Goal: Task Accomplishment & Management: Manage account settings

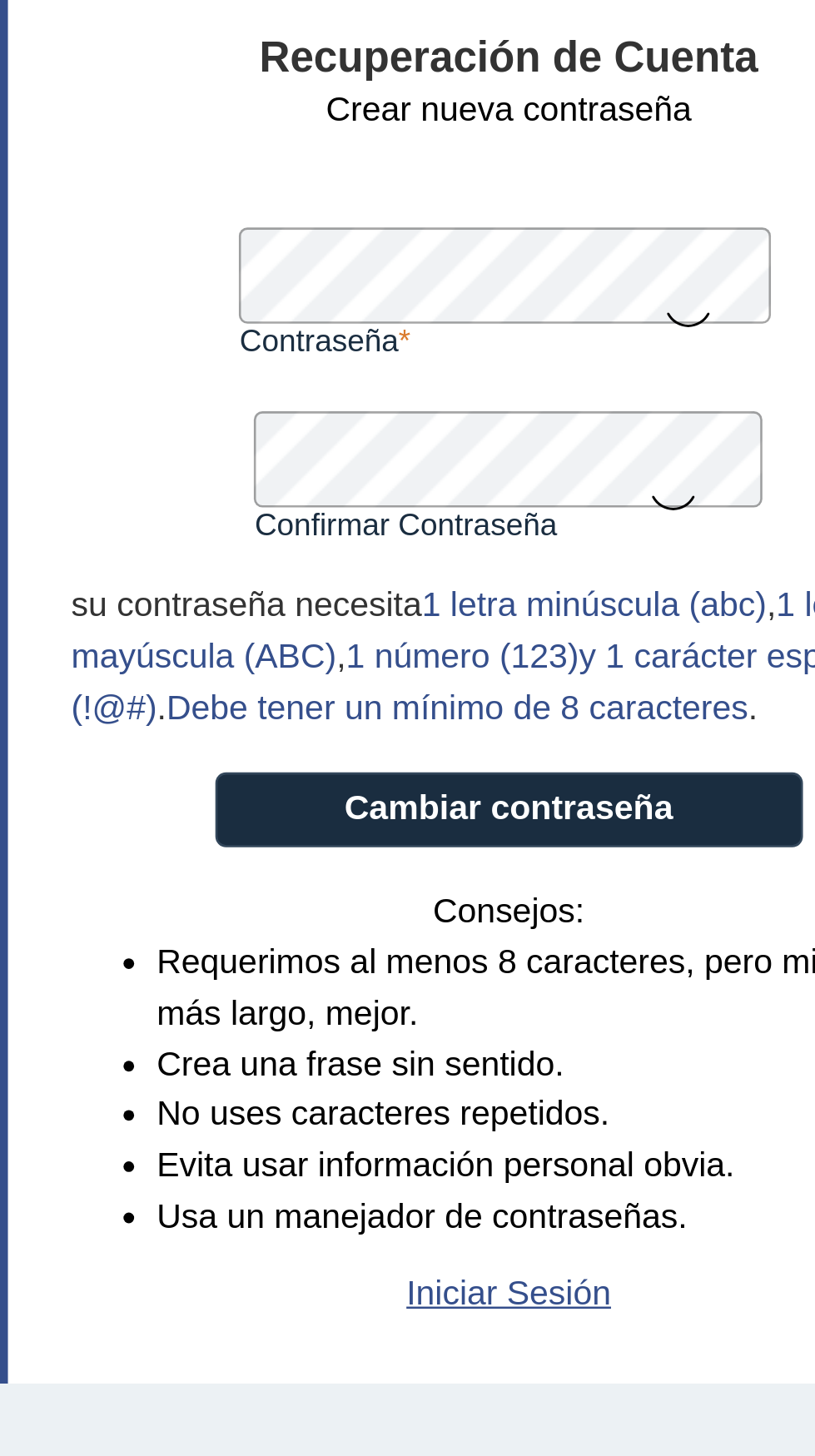
click at [632, 237] on icon at bounding box center [633, 231] width 20 height 32
click at [629, 306] on icon at bounding box center [627, 303] width 20 height 32
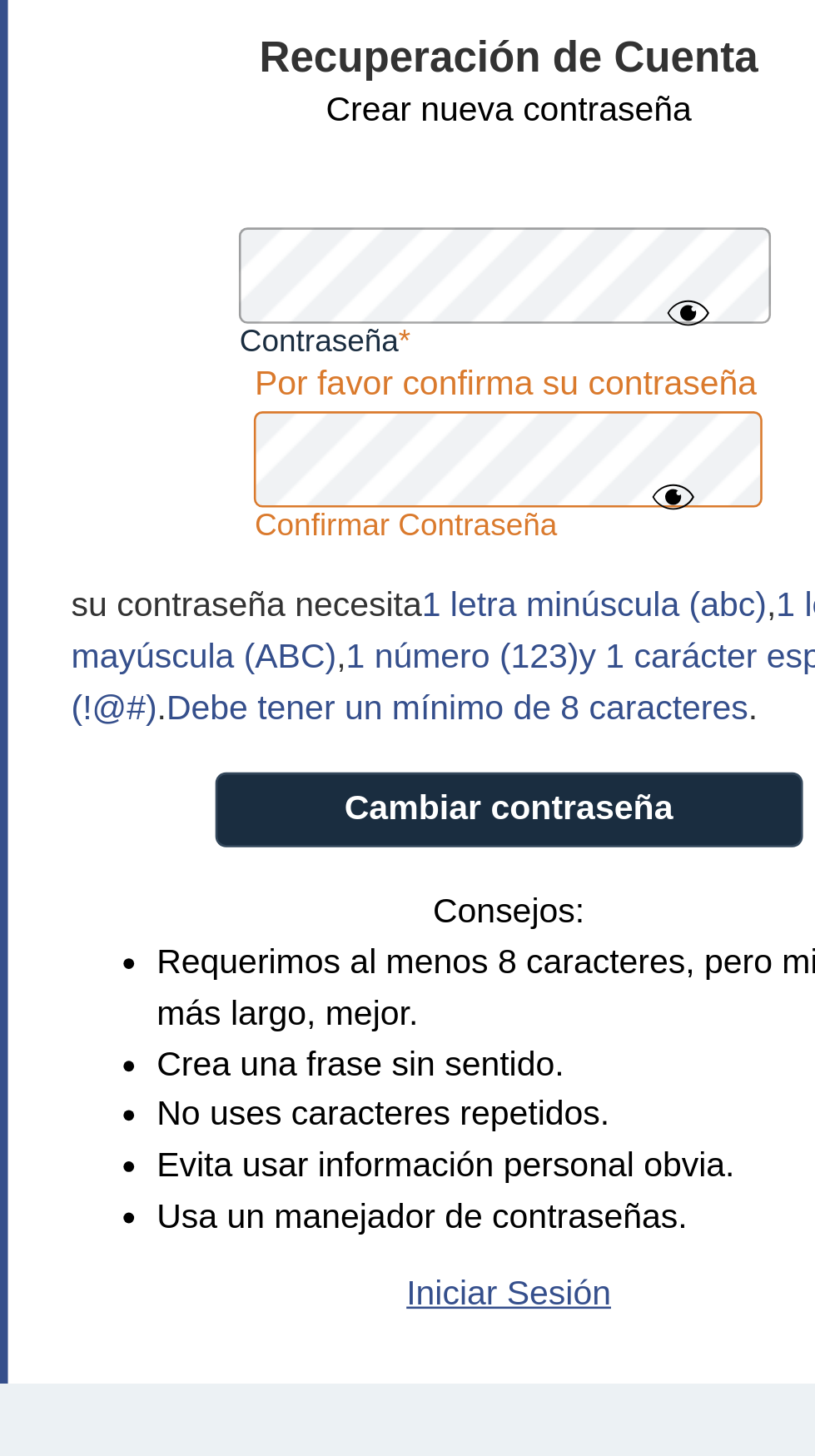
click at [427, 296] on form "Crear nueva contraseña Contraseña Una contraseña válida es requerida Confirmar …" at bounding box center [564, 381] width 341 height 481
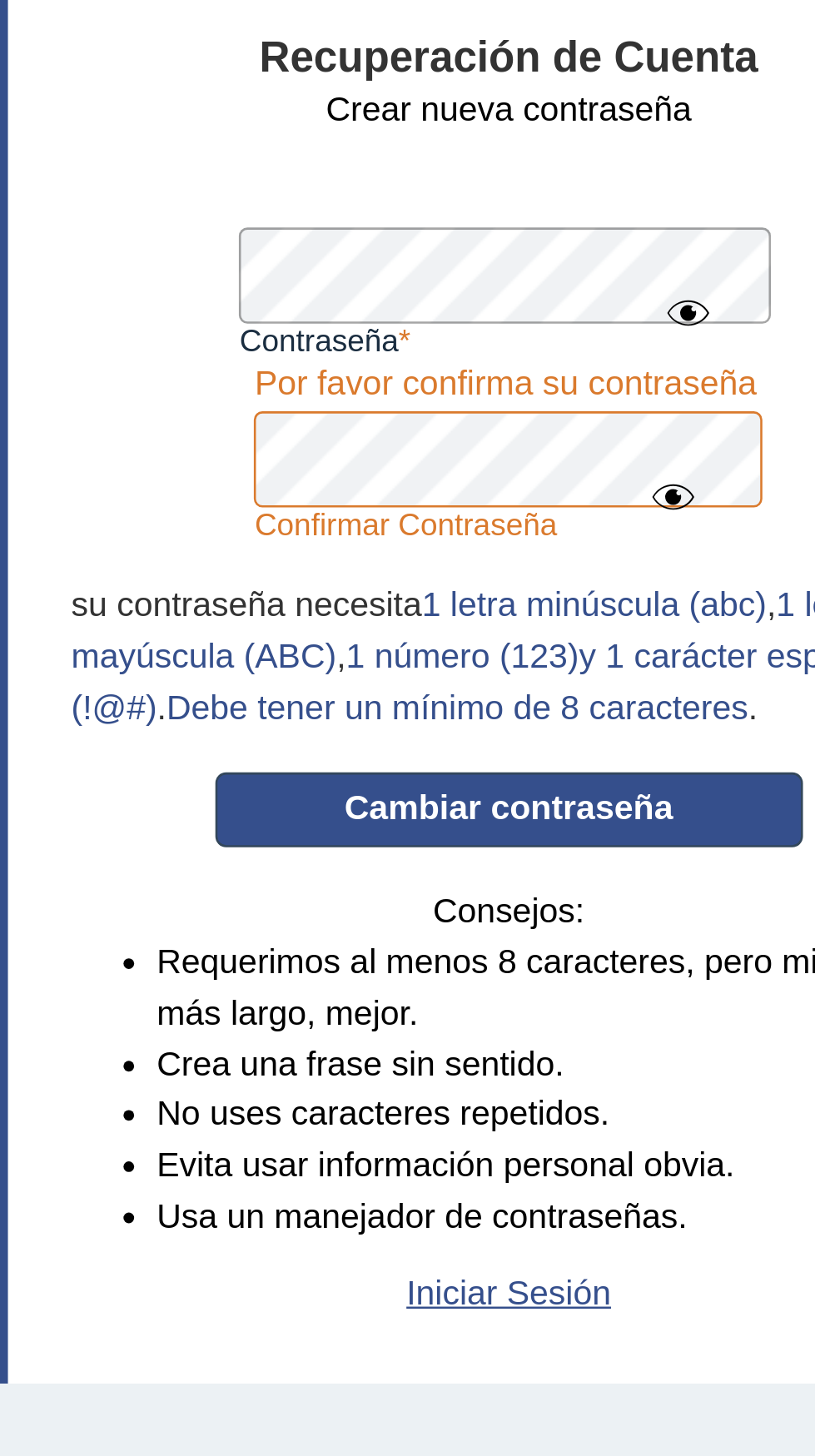
click at [586, 424] on button "Cambiar contraseña" at bounding box center [564, 424] width 229 height 29
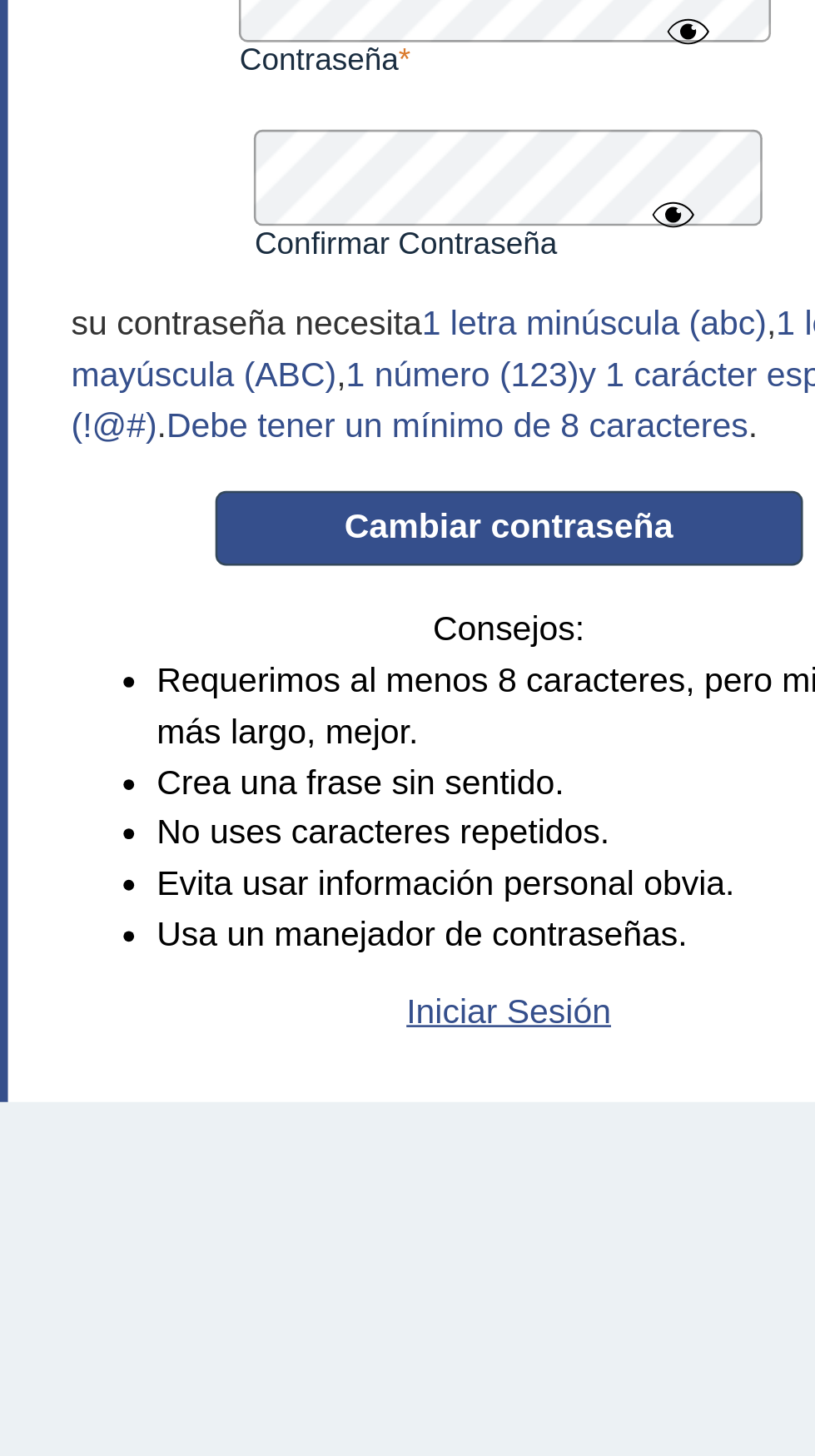
click at [580, 429] on button "Cambiar contraseña" at bounding box center [564, 424] width 229 height 29
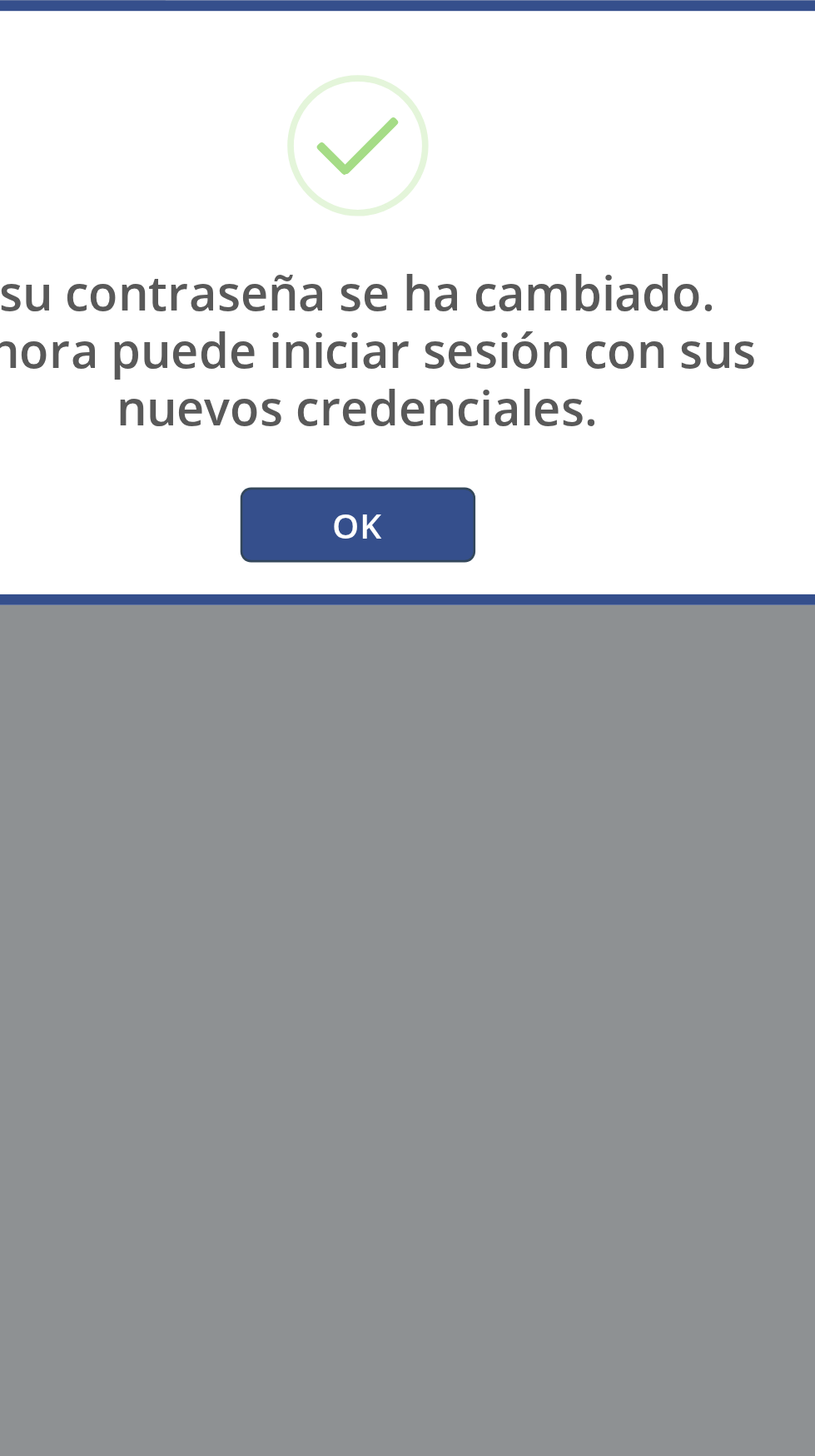
click at [420, 829] on button "OK" at bounding box center [408, 814] width 91 height 29
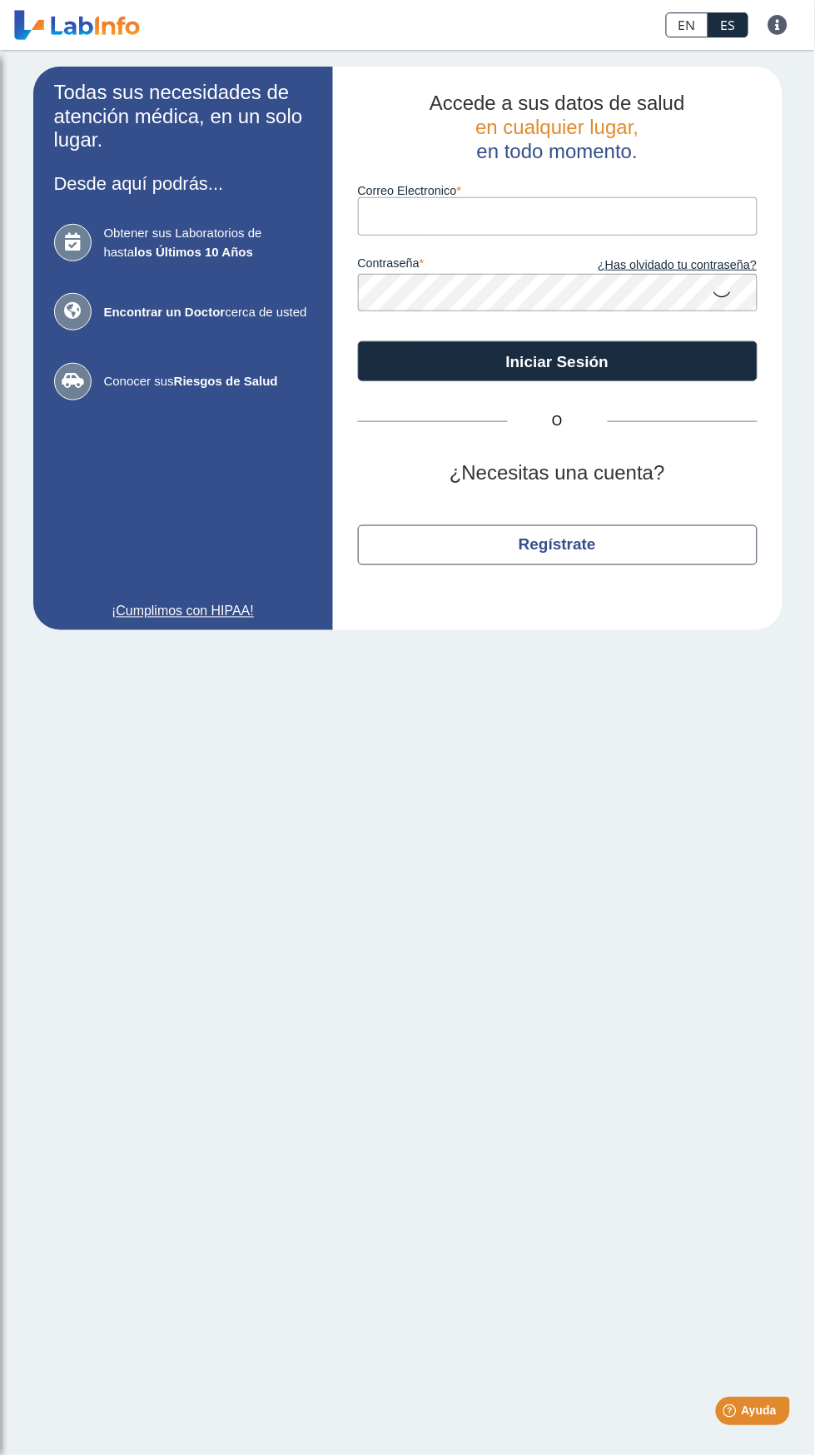
click at [486, 217] on input "Correo Electronico" at bounding box center [557, 216] width 400 height 37
type input "[EMAIL_ADDRESS][DOMAIN_NAME]"
click at [358, 341] on button "Iniciar Sesión" at bounding box center [557, 361] width 400 height 40
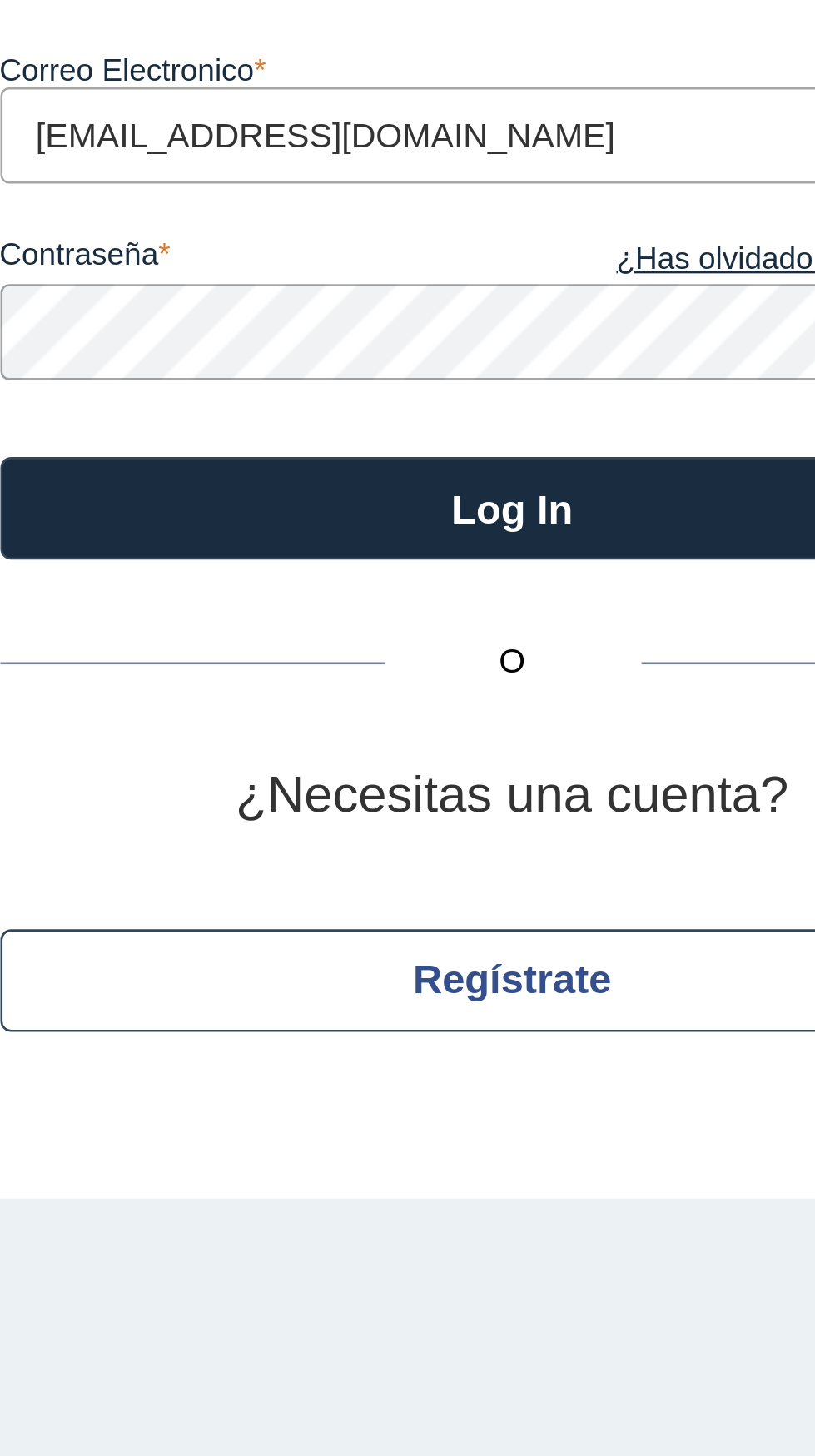
click at [358, 381] on button "Log In" at bounding box center [557, 401] width 400 height 40
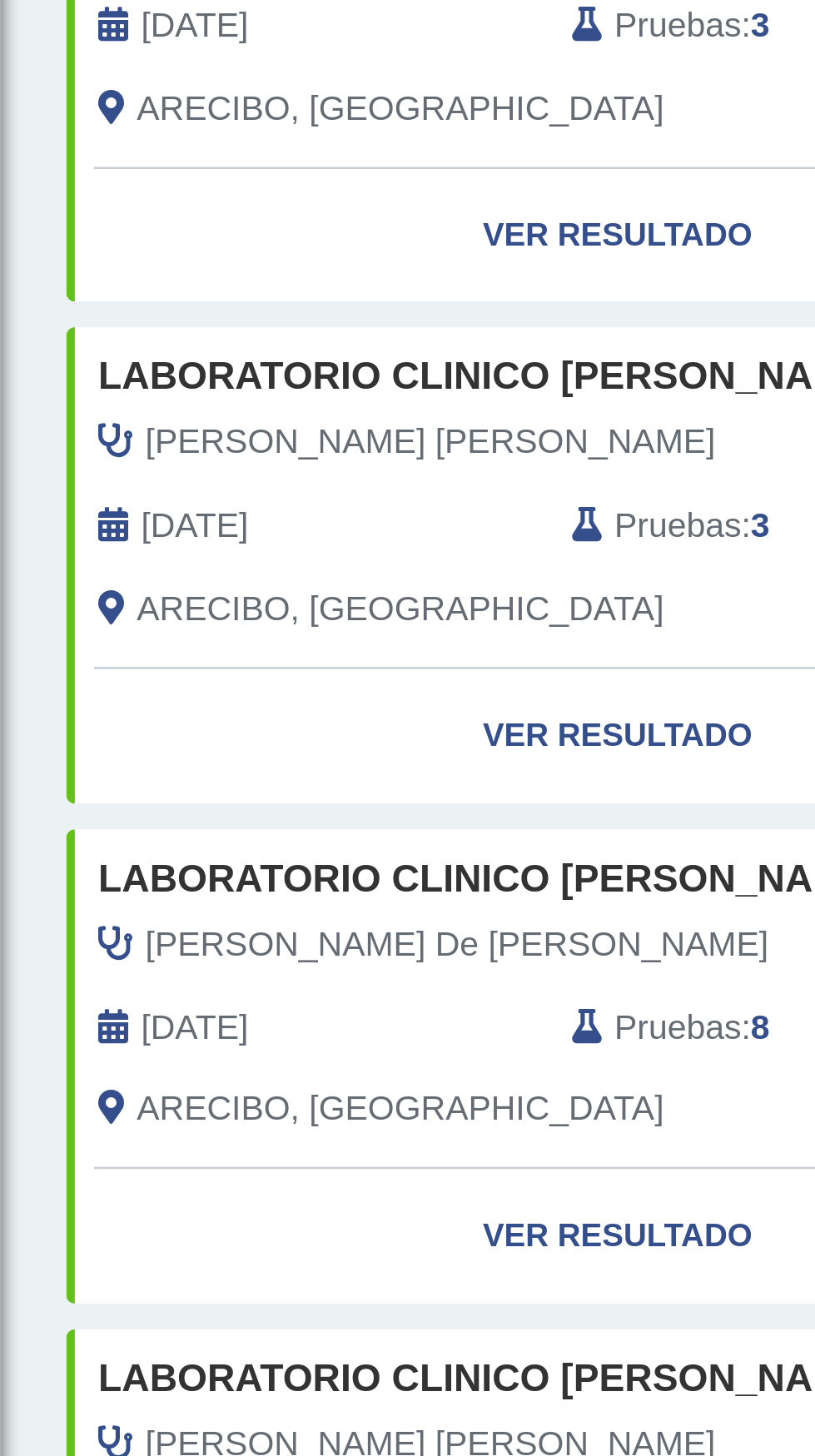
scroll to position [795, 0]
